Goal: Browse casually

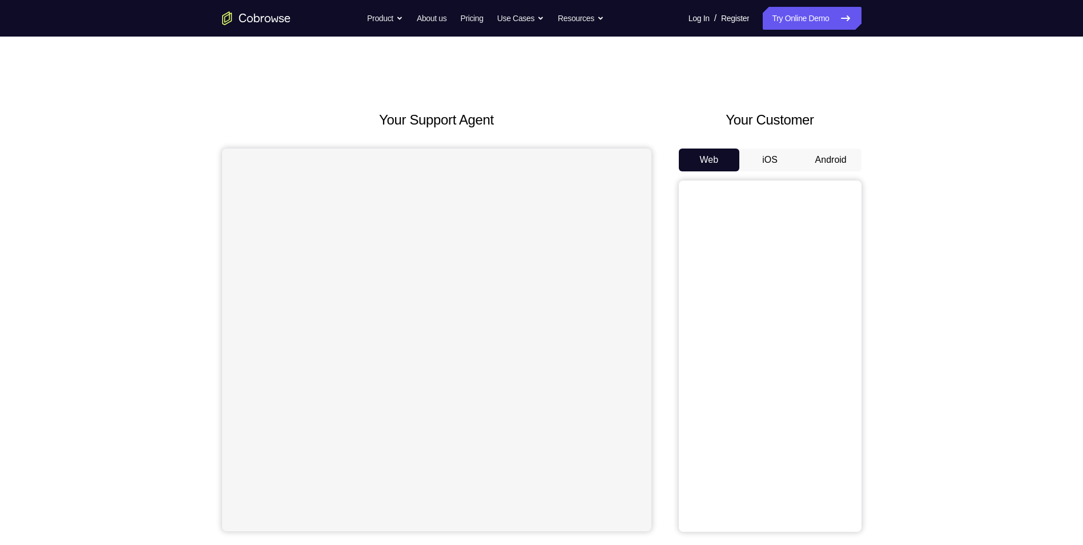
click at [810, 163] on button "Android" at bounding box center [830, 159] width 61 height 23
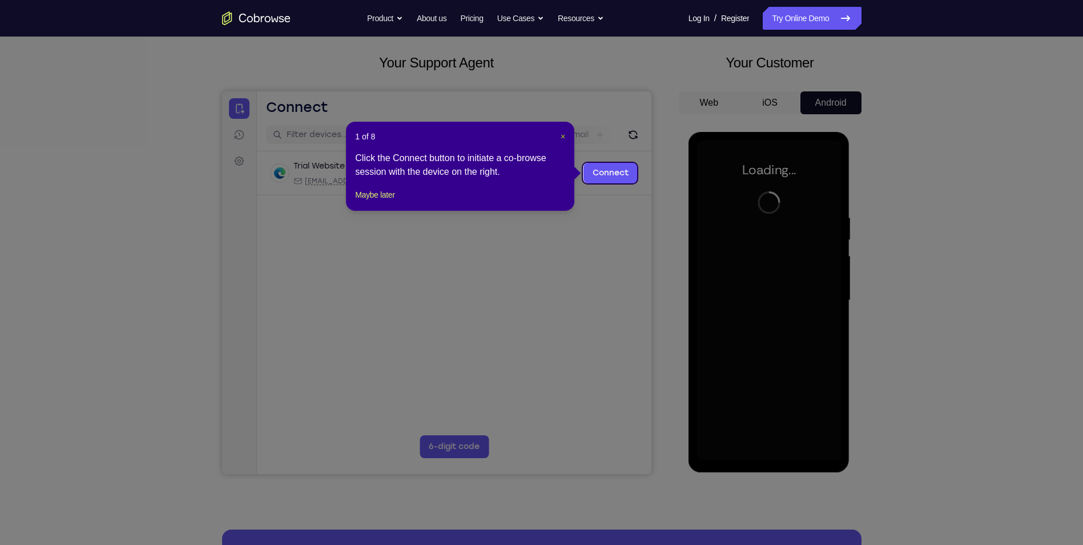
click at [565, 136] on span "×" at bounding box center [563, 136] width 5 height 9
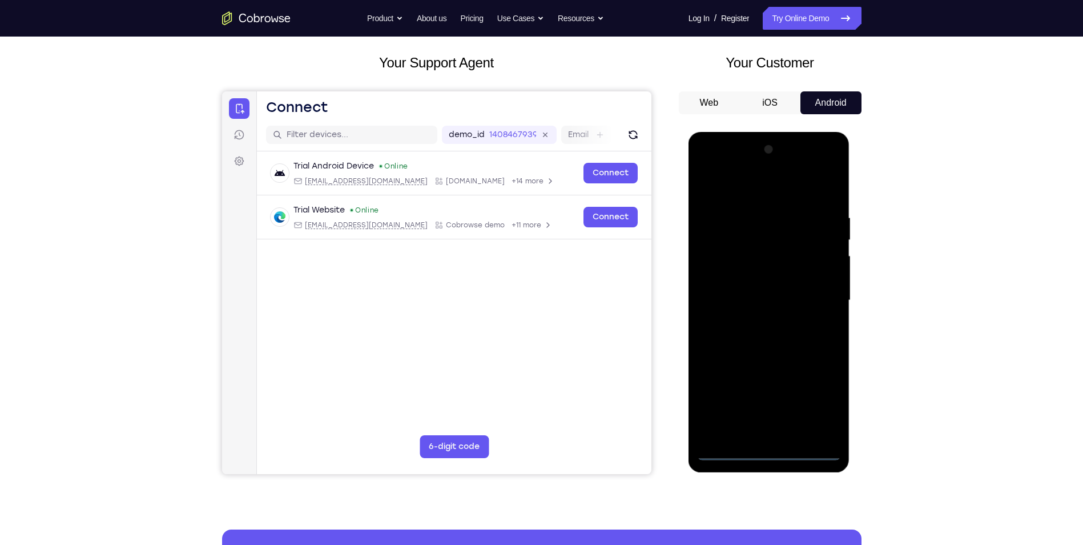
click at [767, 452] on div at bounding box center [769, 300] width 144 height 320
click at [825, 402] on div at bounding box center [769, 300] width 144 height 320
click at [772, 188] on div at bounding box center [769, 300] width 144 height 320
click at [815, 294] on div at bounding box center [769, 300] width 144 height 320
click at [754, 321] on div at bounding box center [769, 300] width 144 height 320
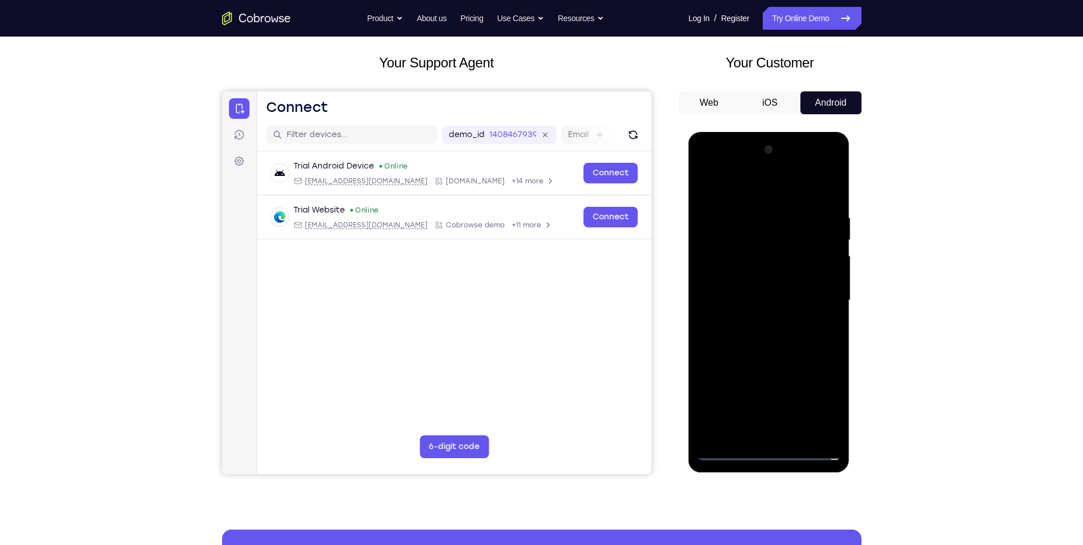
click at [767, 278] on div at bounding box center [769, 300] width 144 height 320
click at [766, 290] on div at bounding box center [769, 300] width 144 height 320
click at [765, 320] on div at bounding box center [769, 300] width 144 height 320
click at [779, 277] on div at bounding box center [769, 300] width 144 height 320
click at [767, 275] on div at bounding box center [769, 300] width 144 height 320
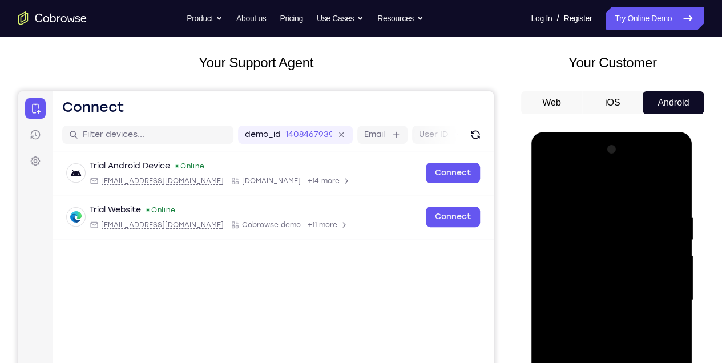
scroll to position [209, 0]
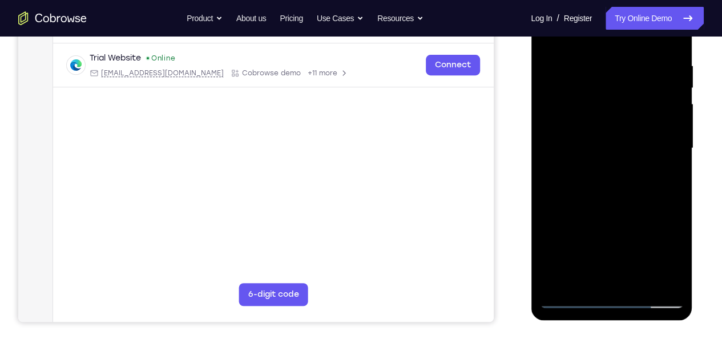
click at [639, 282] on div at bounding box center [612, 149] width 144 height 320
click at [621, 212] on div at bounding box center [612, 149] width 144 height 320
click at [625, 120] on div at bounding box center [612, 149] width 144 height 320
click at [669, 178] on div at bounding box center [612, 149] width 144 height 320
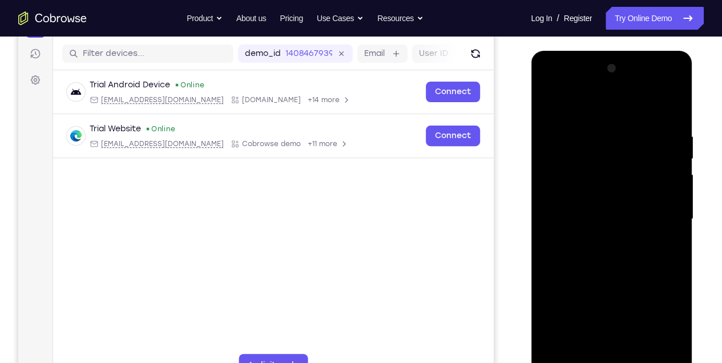
scroll to position [133, 0]
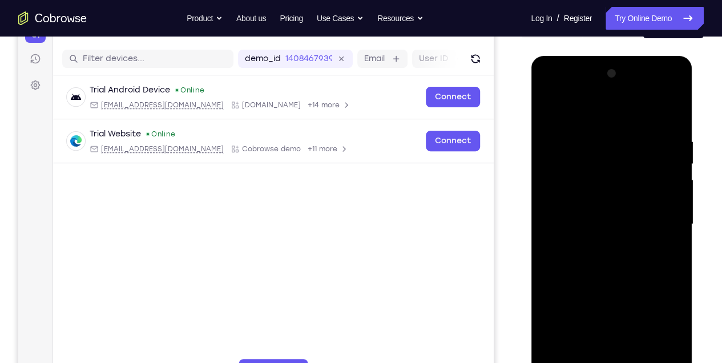
click at [549, 110] on div at bounding box center [612, 225] width 144 height 320
click at [549, 107] on div at bounding box center [612, 225] width 144 height 320
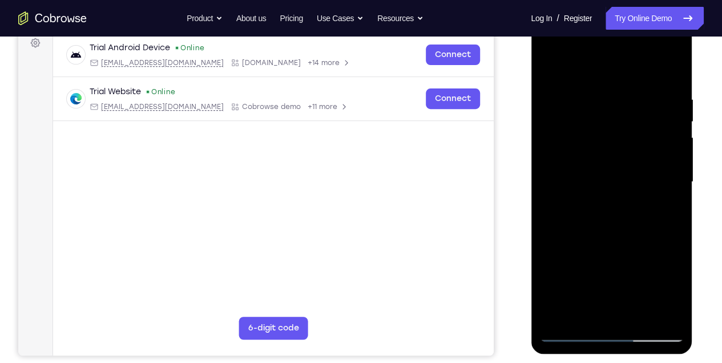
scroll to position [209, 0]
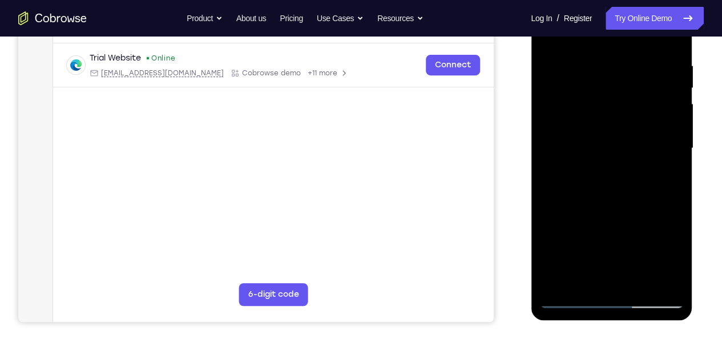
drag, startPoint x: 584, startPoint y: 196, endPoint x: 582, endPoint y: 147, distance: 49.7
click at [582, 147] on div at bounding box center [612, 149] width 144 height 320
click at [545, 238] on div at bounding box center [612, 149] width 144 height 320
drag, startPoint x: 597, startPoint y: 124, endPoint x: 583, endPoint y: 248, distance: 124.1
click at [583, 248] on div at bounding box center [612, 149] width 144 height 320
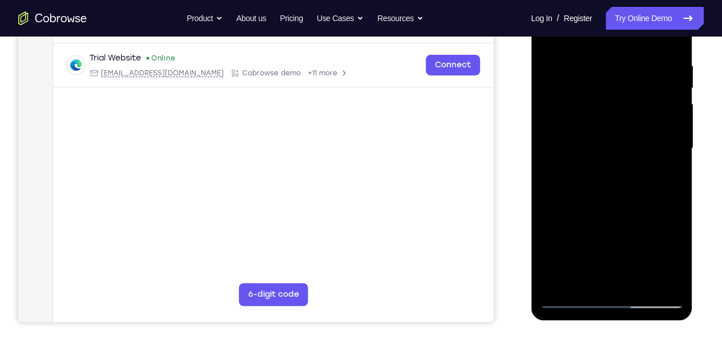
click at [677, 190] on div at bounding box center [612, 149] width 144 height 320
click at [548, 83] on div at bounding box center [612, 149] width 144 height 320
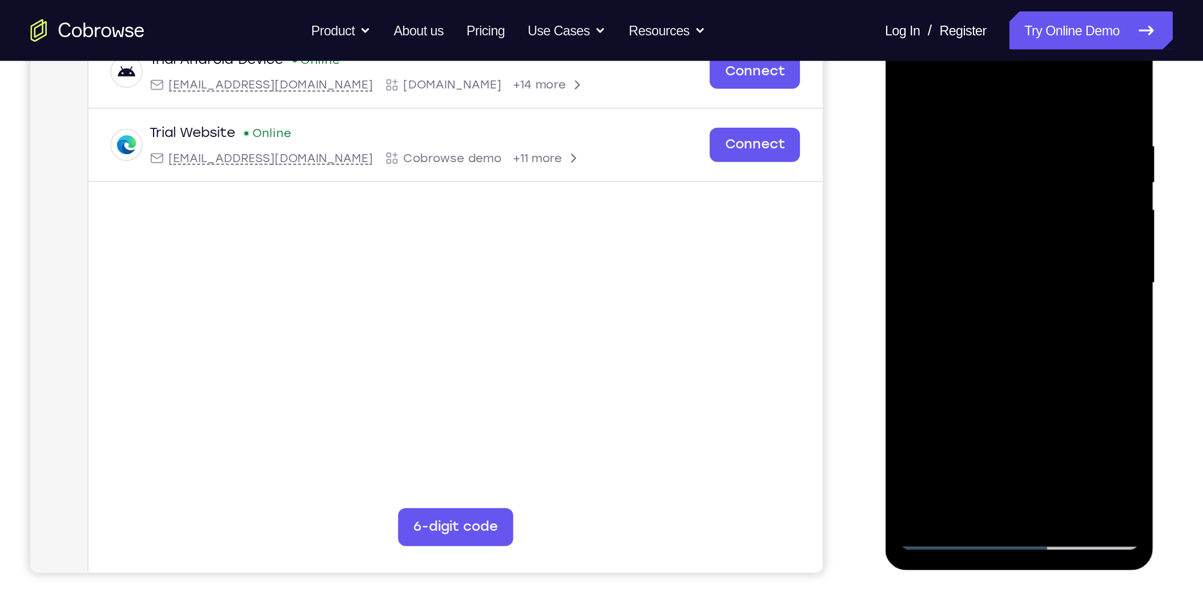
scroll to position [171, 0]
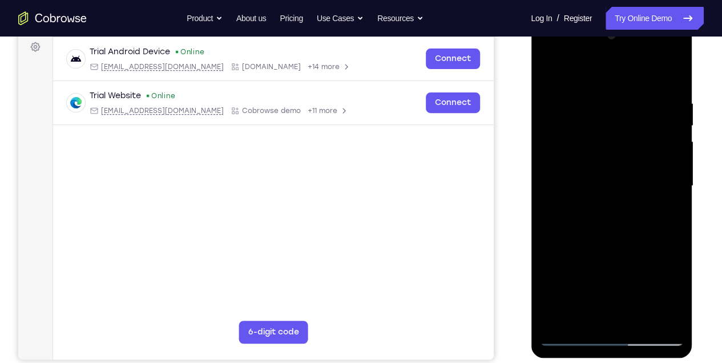
click at [675, 163] on div at bounding box center [612, 186] width 144 height 320
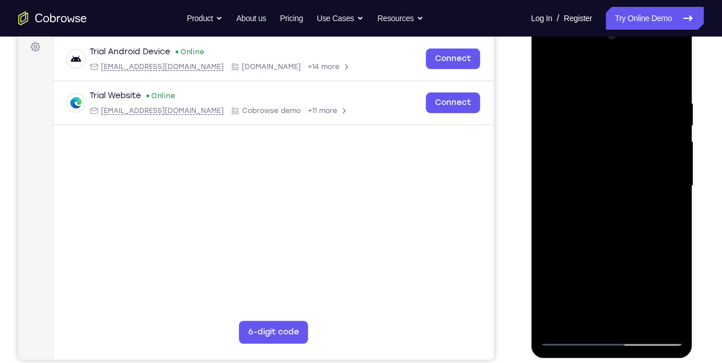
click at [675, 163] on div at bounding box center [612, 186] width 144 height 320
click at [605, 315] on div at bounding box center [612, 186] width 144 height 320
click at [624, 174] on div at bounding box center [612, 186] width 144 height 320
click at [634, 317] on div at bounding box center [612, 186] width 144 height 320
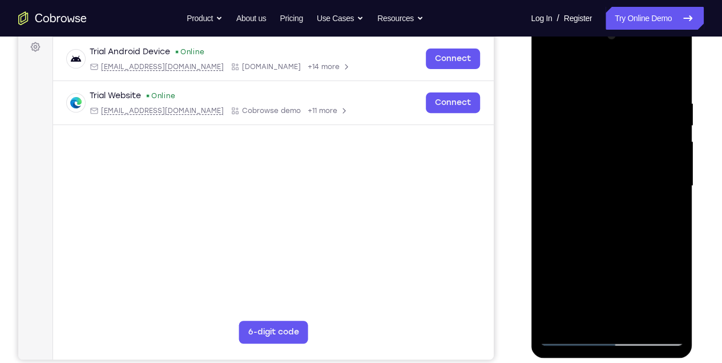
click at [667, 316] on div at bounding box center [612, 186] width 144 height 320
click at [677, 185] on div at bounding box center [612, 186] width 144 height 320
click at [671, 78] on div at bounding box center [612, 186] width 144 height 320
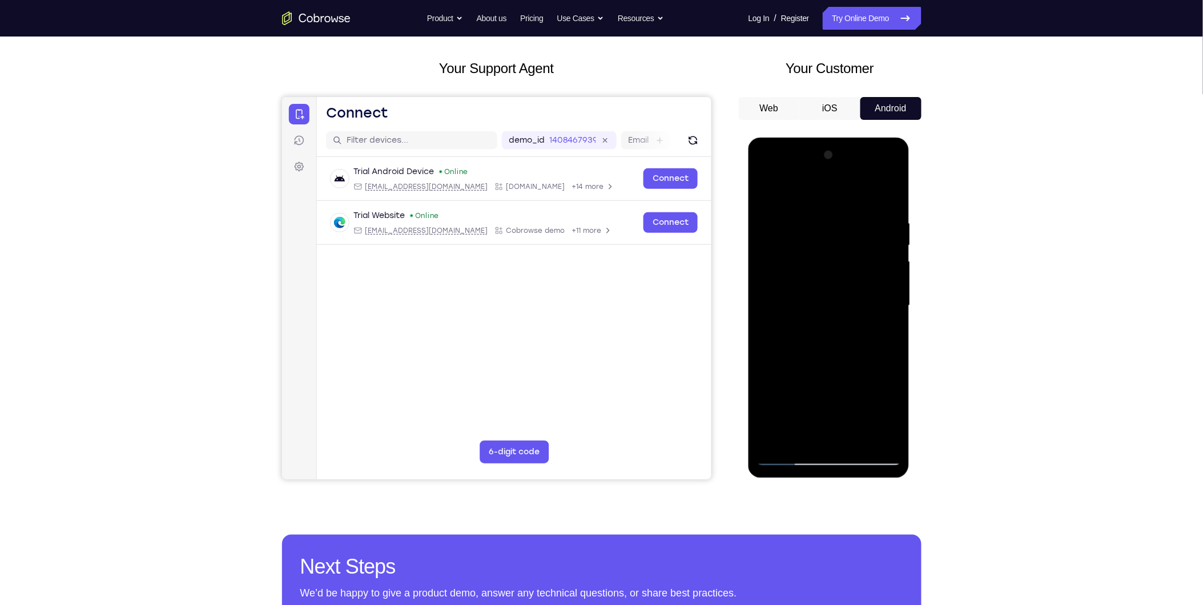
scroll to position [44, 0]
